Goal: Task Accomplishment & Management: Manage account settings

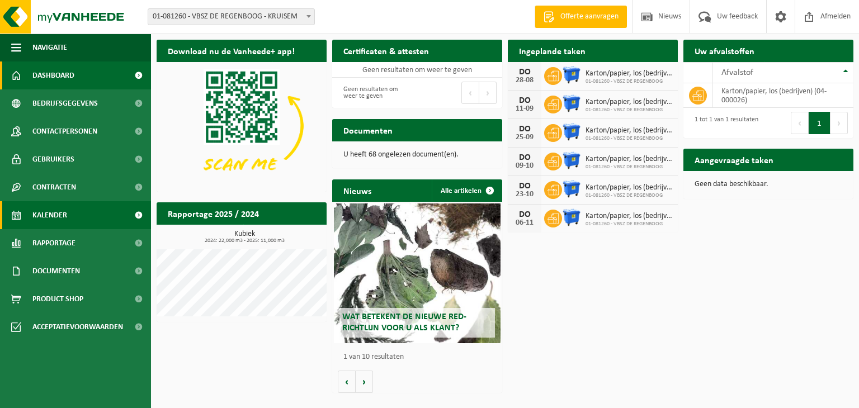
click at [58, 215] on span "Kalender" at bounding box center [49, 215] width 35 height 28
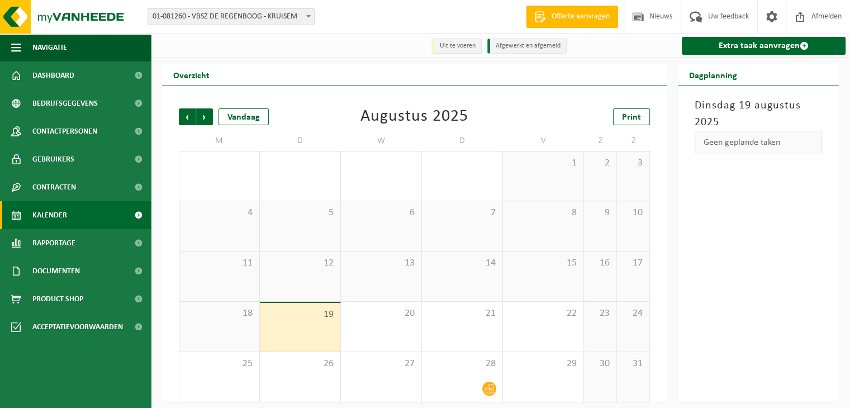
scroll to position [7, 0]
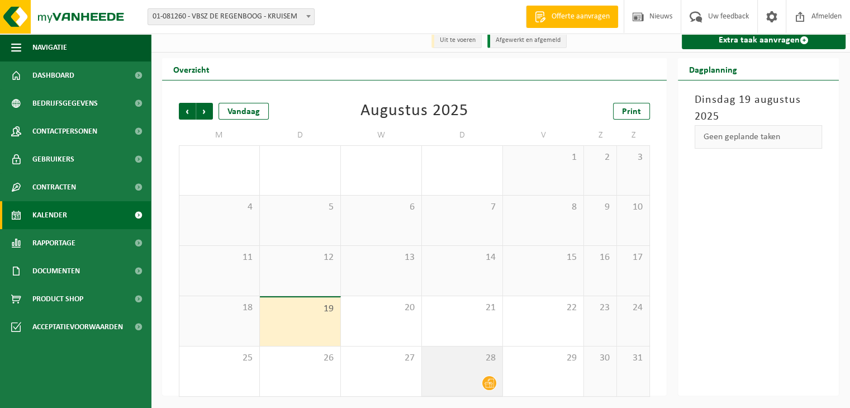
click at [477, 370] on div "28" at bounding box center [462, 372] width 80 height 50
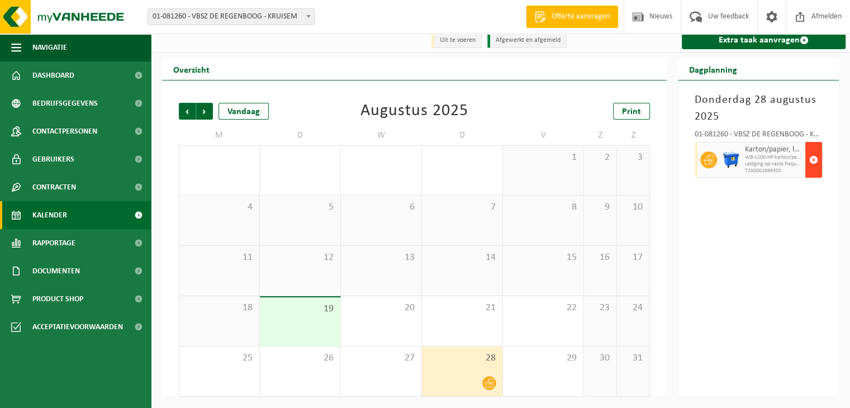
click at [813, 159] on span "button" at bounding box center [813, 160] width 9 height 22
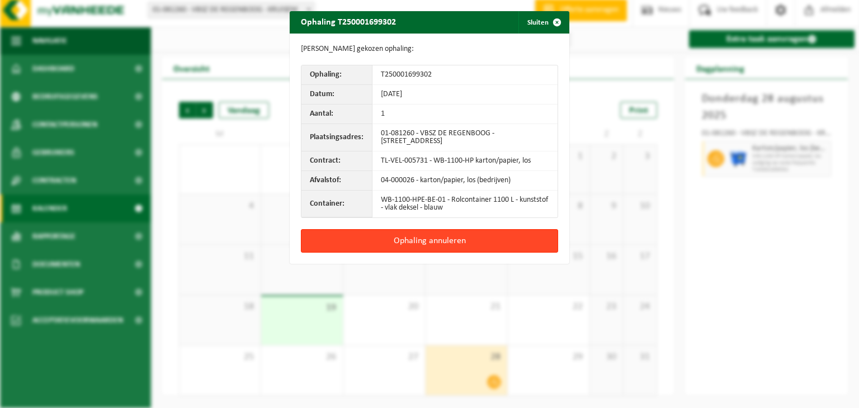
click at [402, 237] on button "Ophaling annuleren" at bounding box center [429, 240] width 257 height 23
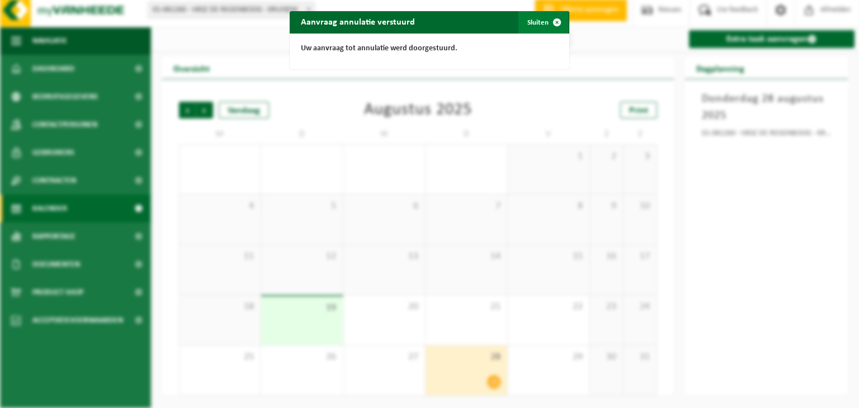
click at [552, 21] on span "button" at bounding box center [557, 22] width 22 height 22
